Goal: Information Seeking & Learning: Understand process/instructions

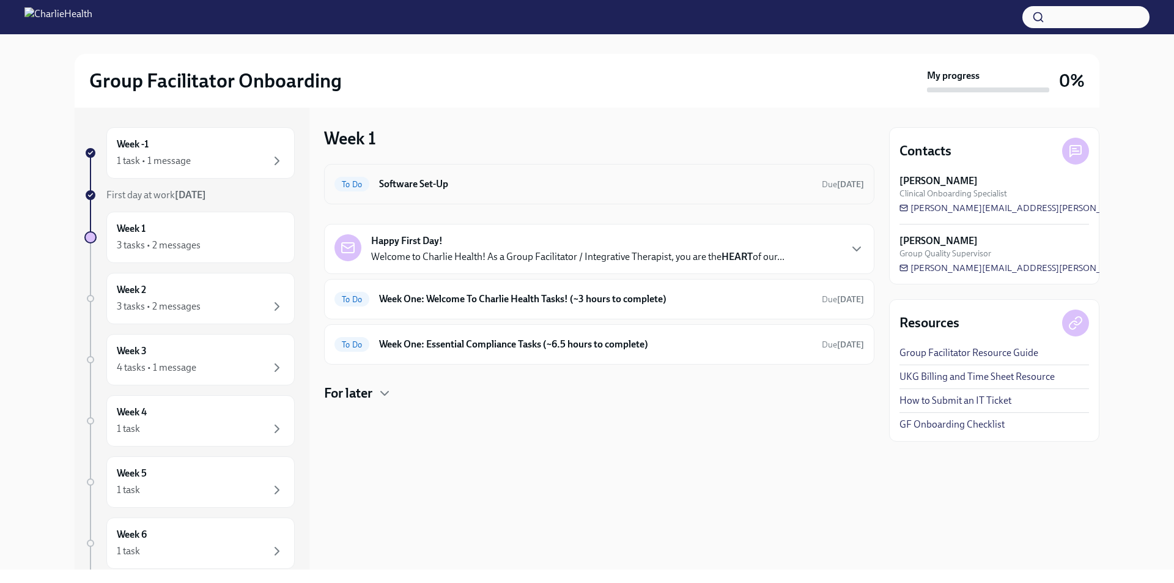
click at [394, 180] on h6 "Software Set-Up" at bounding box center [595, 183] width 433 height 13
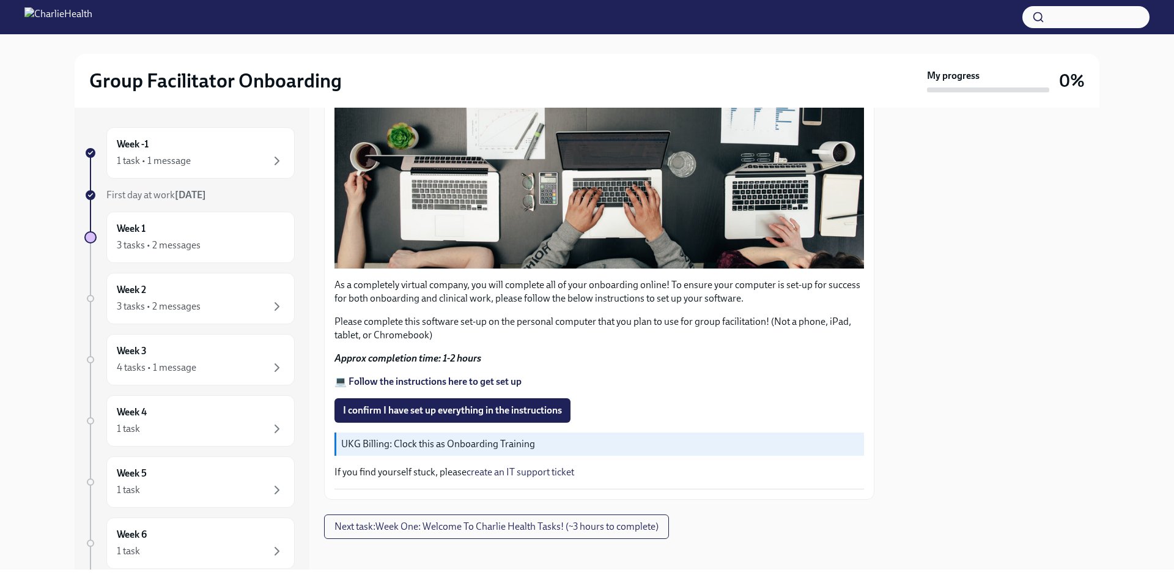
scroll to position [321, 0]
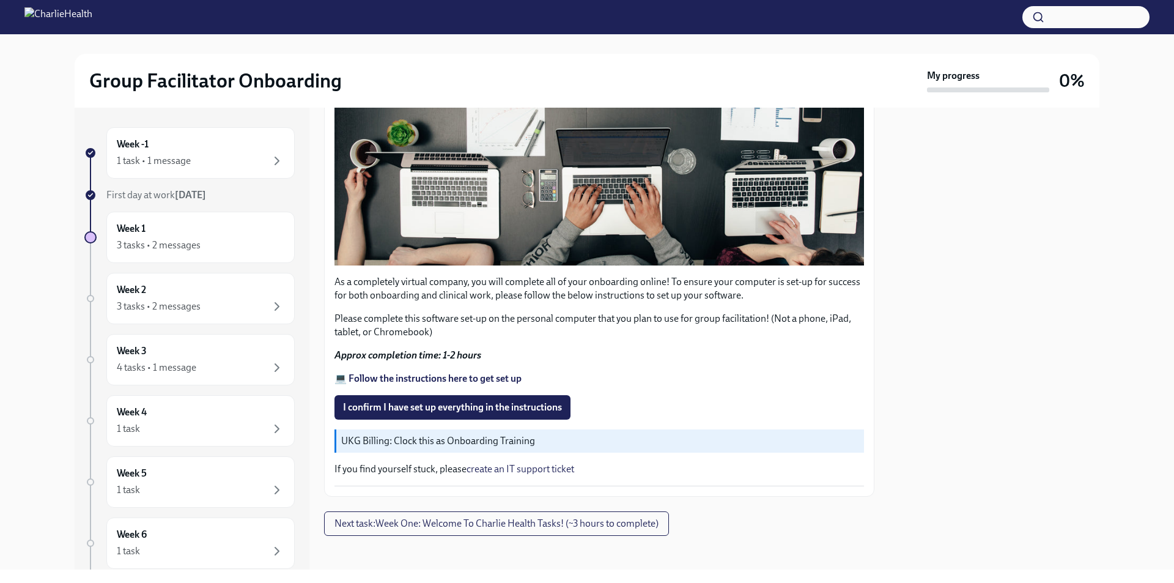
click at [404, 378] on strong "💻 Follow the instructions here to get set up" at bounding box center [427, 378] width 187 height 12
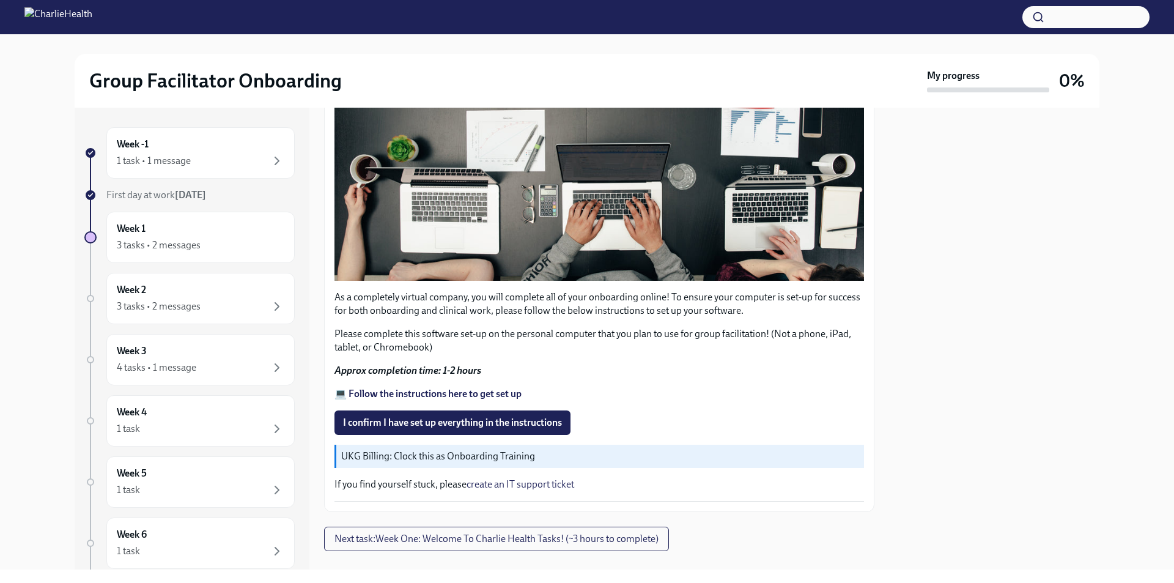
scroll to position [0, 0]
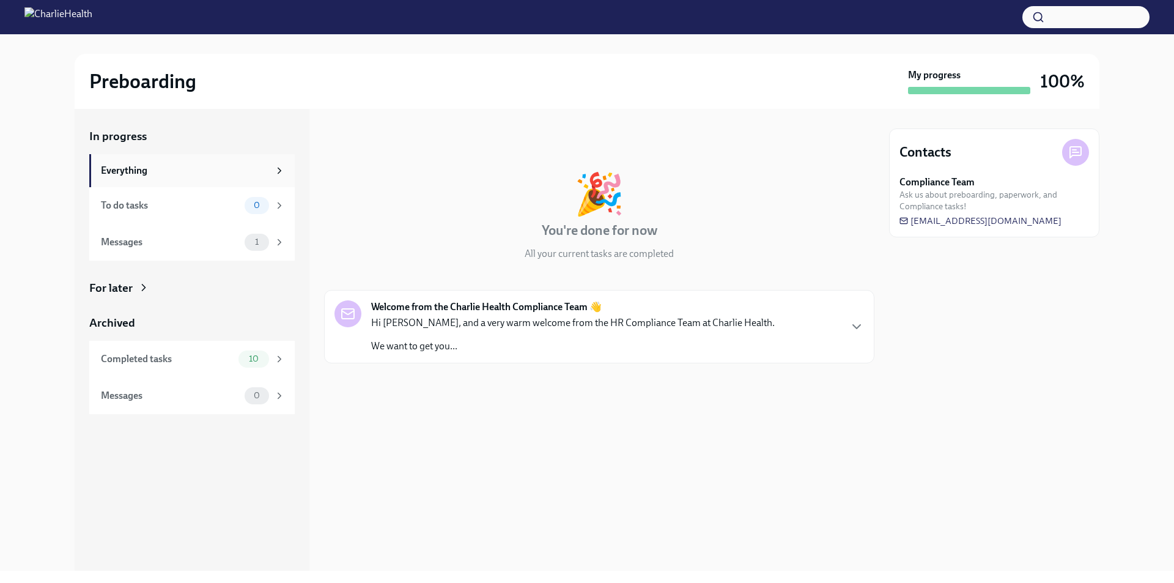
click at [229, 177] on div "Everything" at bounding box center [185, 170] width 168 height 13
click at [228, 194] on div "To do tasks 0" at bounding box center [191, 205] width 205 height 37
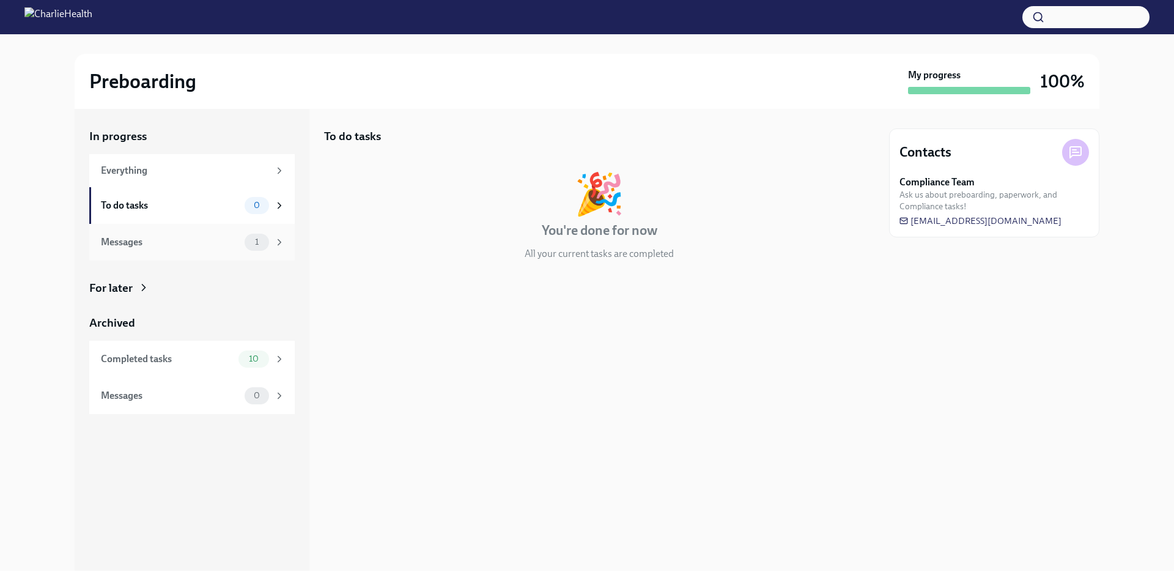
click at [216, 238] on div "Messages" at bounding box center [170, 241] width 139 height 13
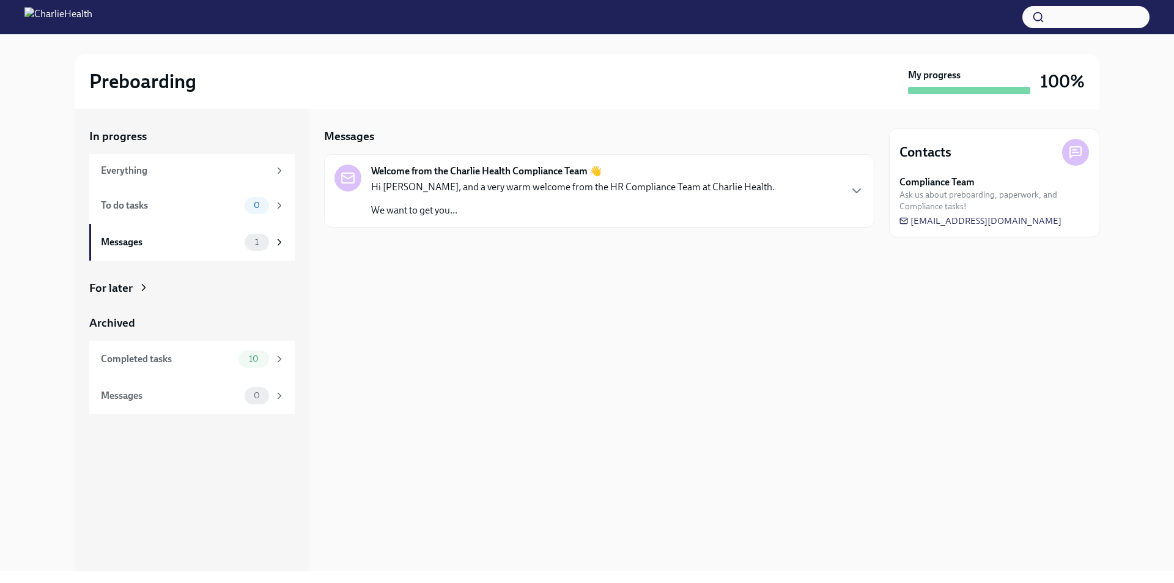
click at [408, 220] on div "Welcome from the Charlie Health Compliance Team 👋 Hi [PERSON_NAME], and a very …" at bounding box center [599, 190] width 550 height 73
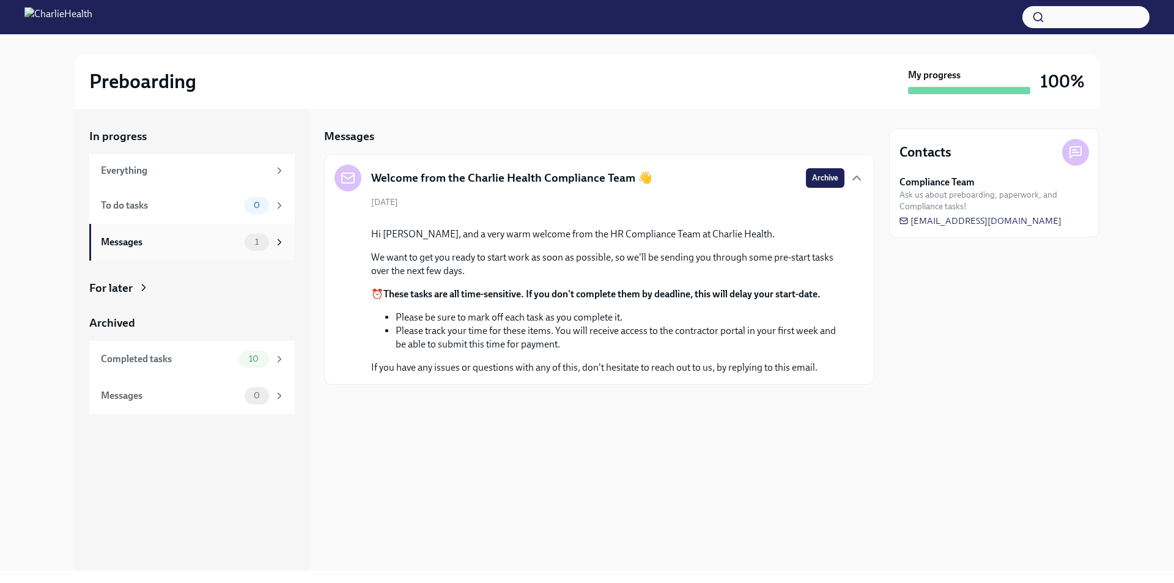
click at [142, 243] on div "Messages" at bounding box center [170, 241] width 139 height 13
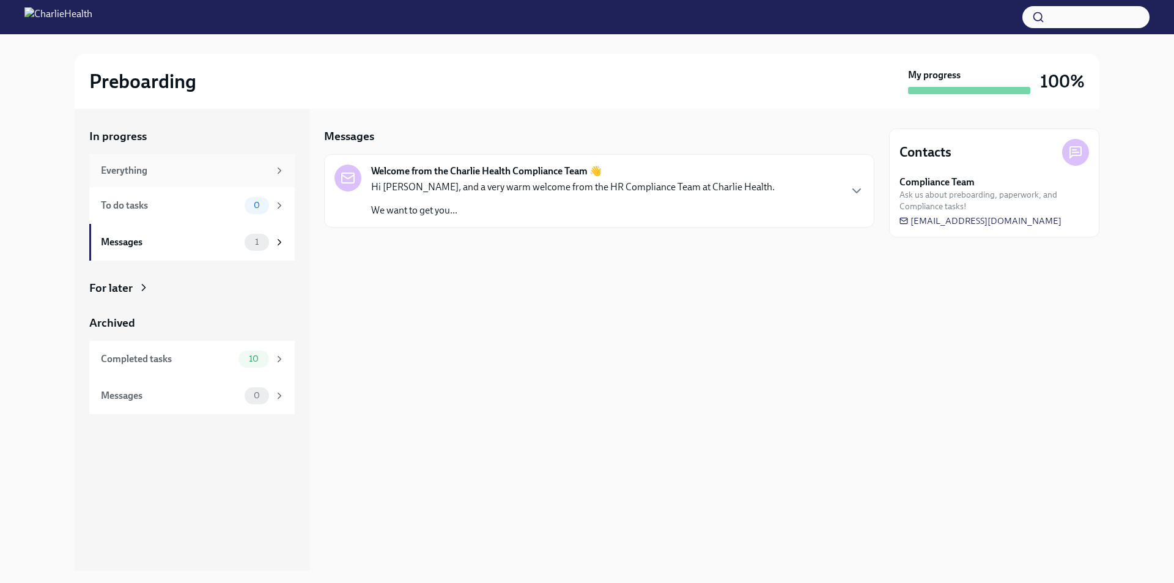
click at [171, 177] on div "Everything" at bounding box center [191, 170] width 205 height 33
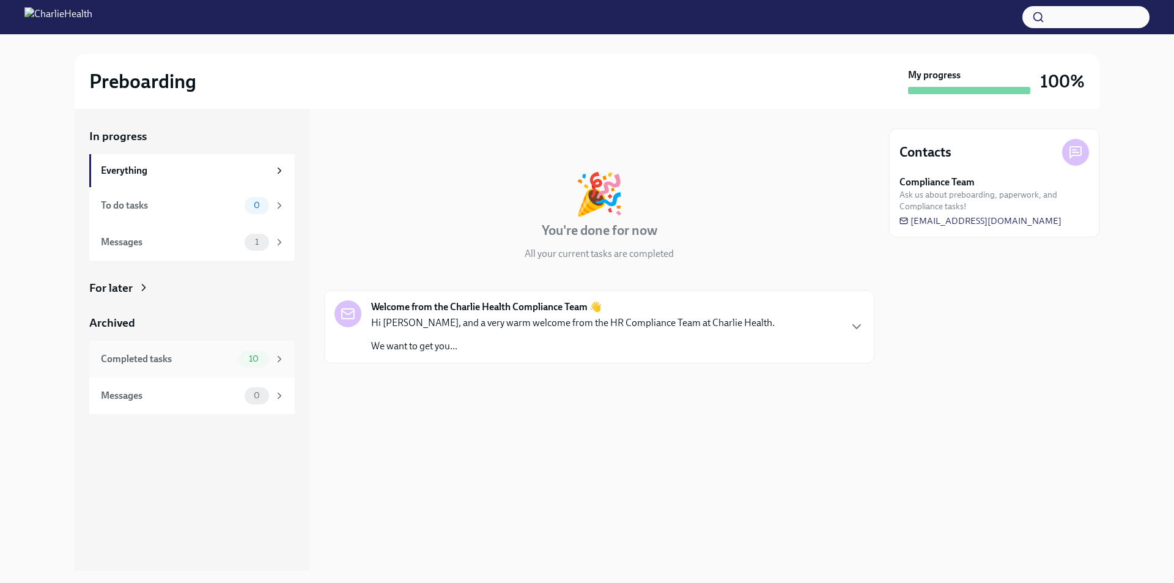
click at [210, 363] on div "Completed tasks" at bounding box center [167, 358] width 133 height 13
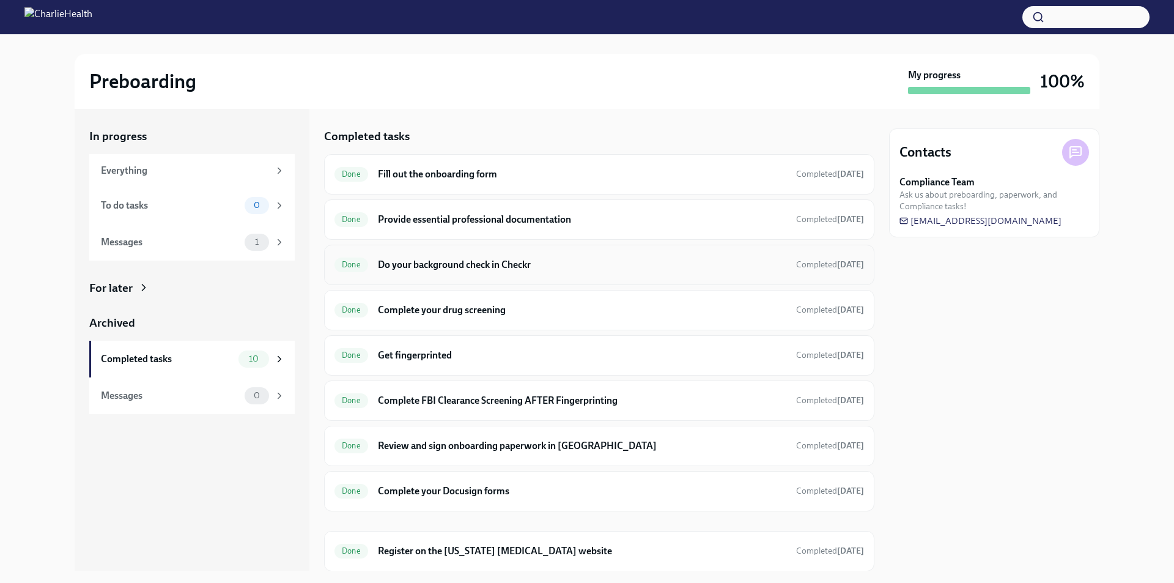
click at [569, 259] on h6 "Do your background check in Checkr" at bounding box center [582, 264] width 408 height 13
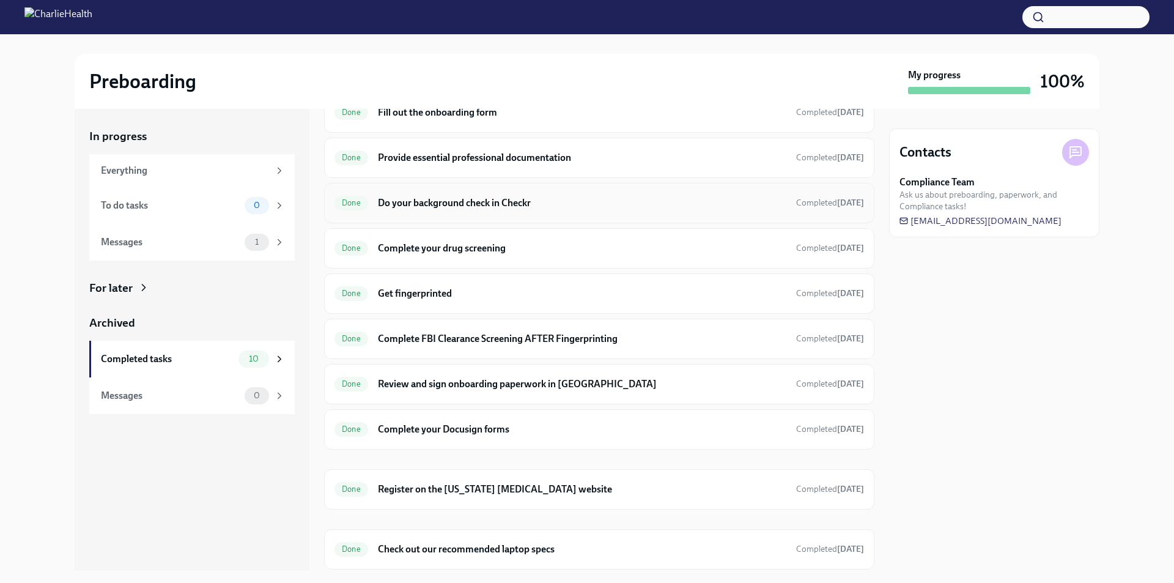
scroll to position [100, 0]
